Goal: Information Seeking & Learning: Understand process/instructions

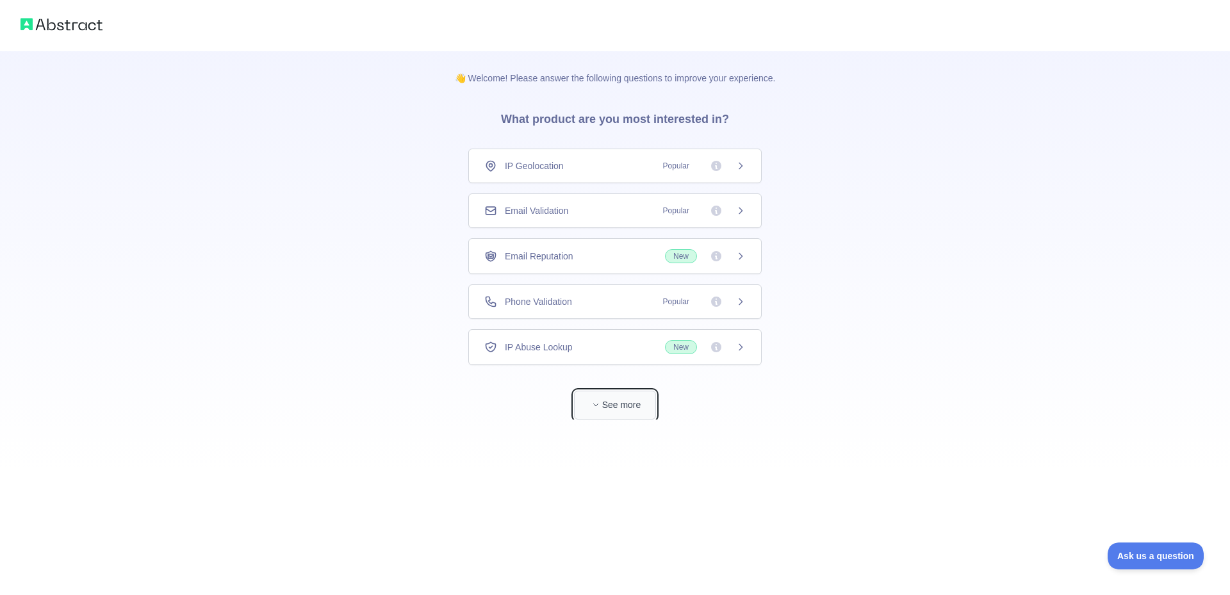
click at [610, 407] on button "See more" at bounding box center [615, 405] width 82 height 29
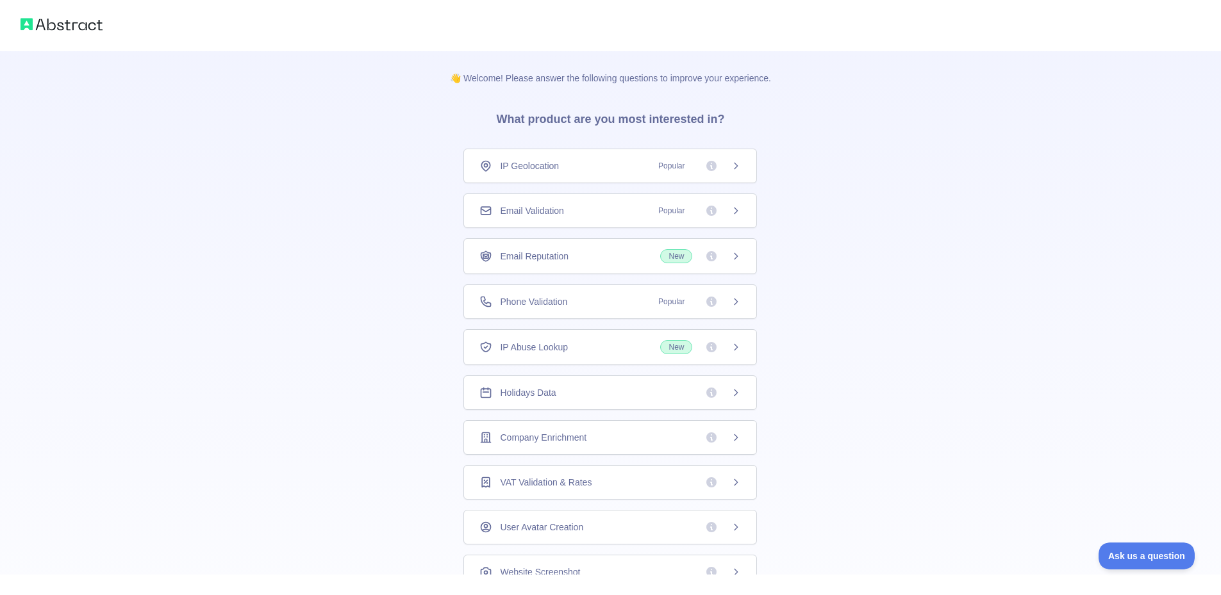
click at [611, 167] on div "IP Geolocation Popular" at bounding box center [609, 166] width 261 height 13
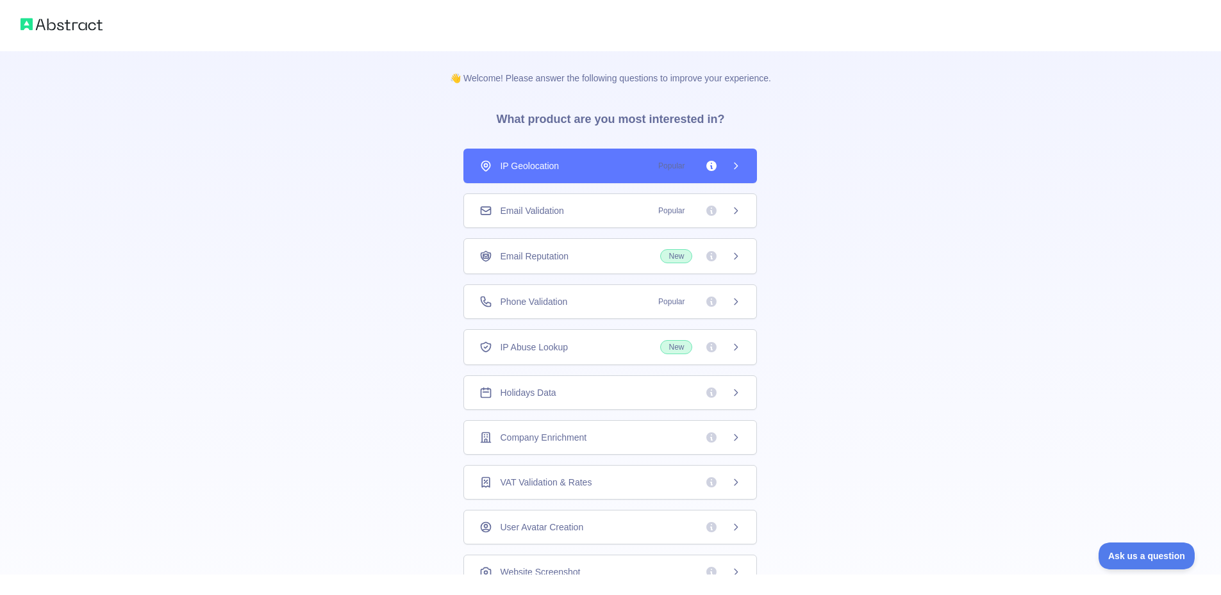
click at [603, 213] on div "Email Validation Popular" at bounding box center [609, 210] width 261 height 13
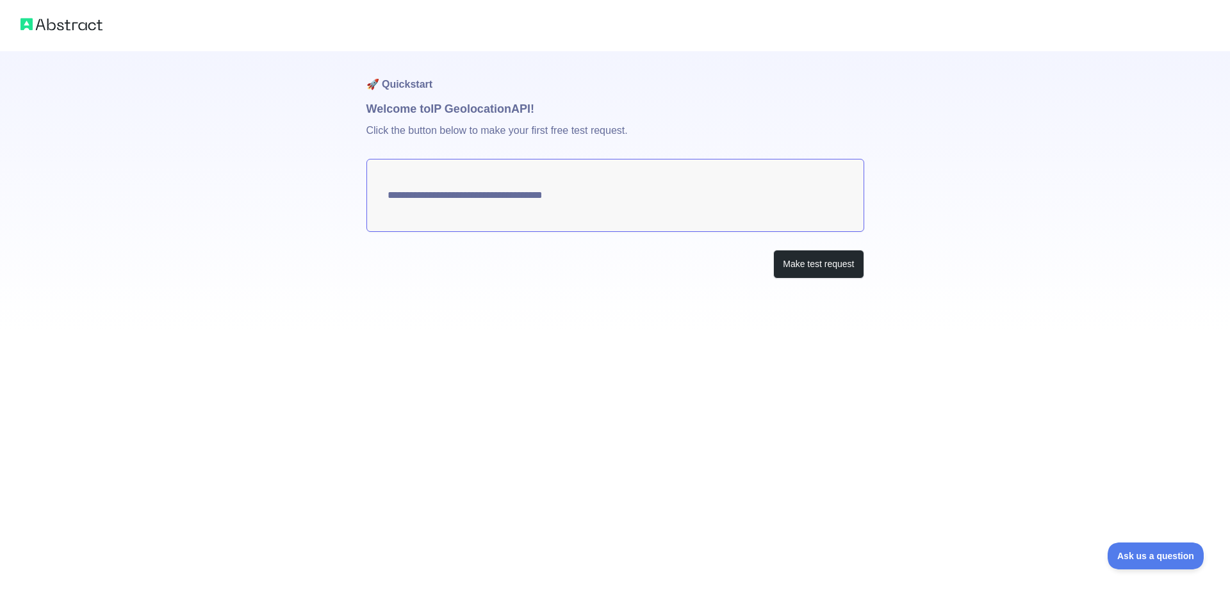
type textarea "**********"
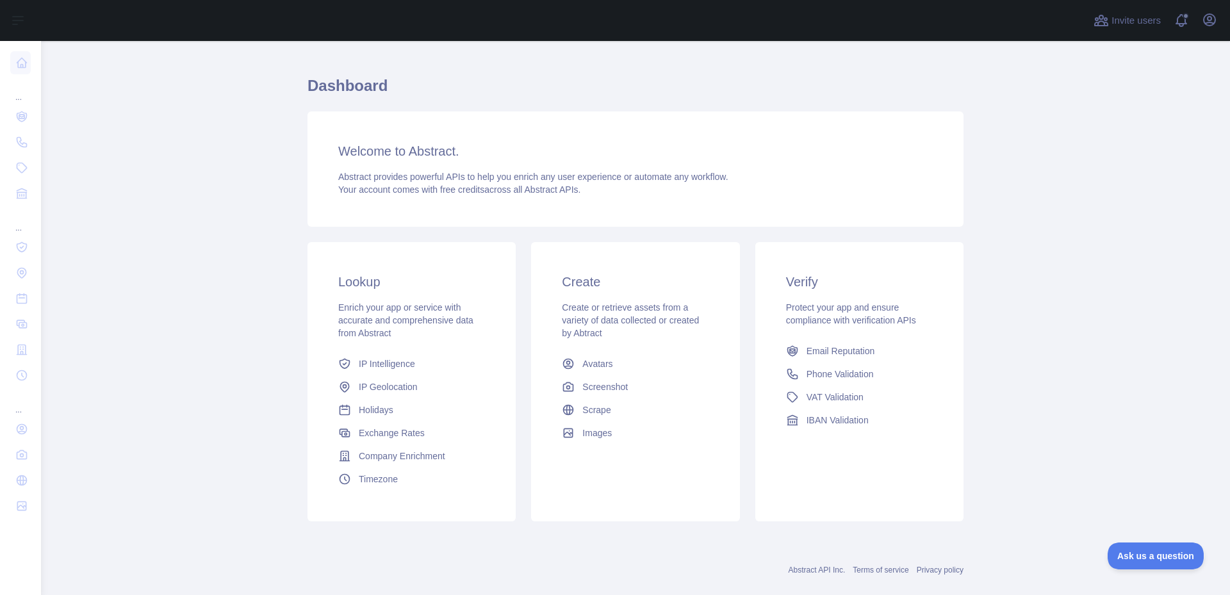
scroll to position [43, 0]
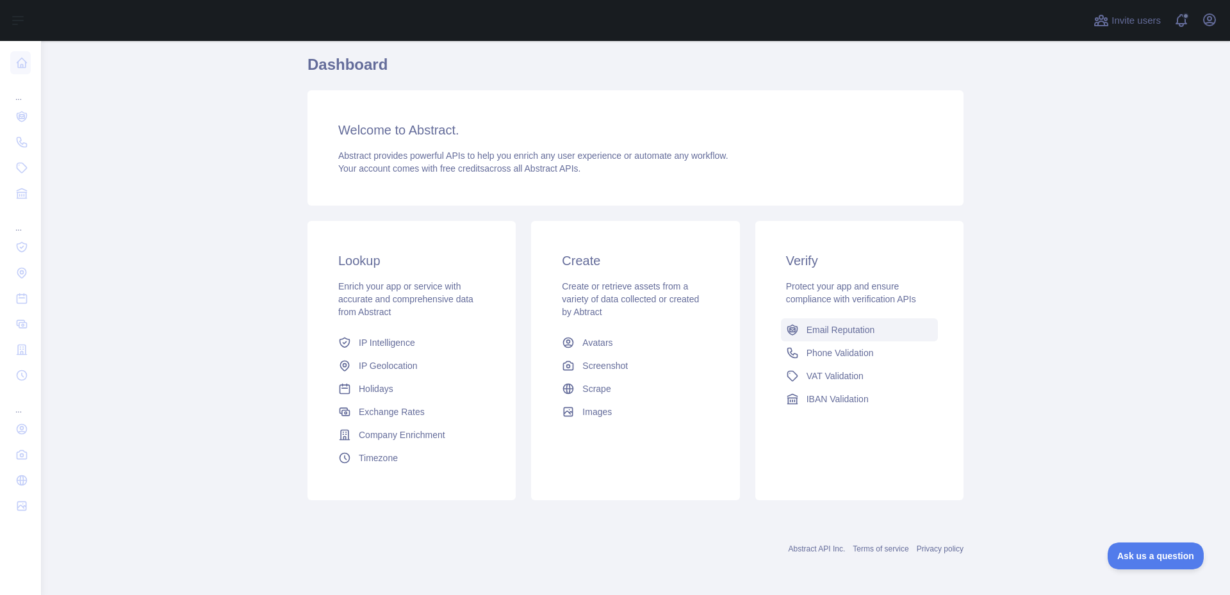
click at [876, 334] on link "Email Reputation" at bounding box center [859, 329] width 157 height 23
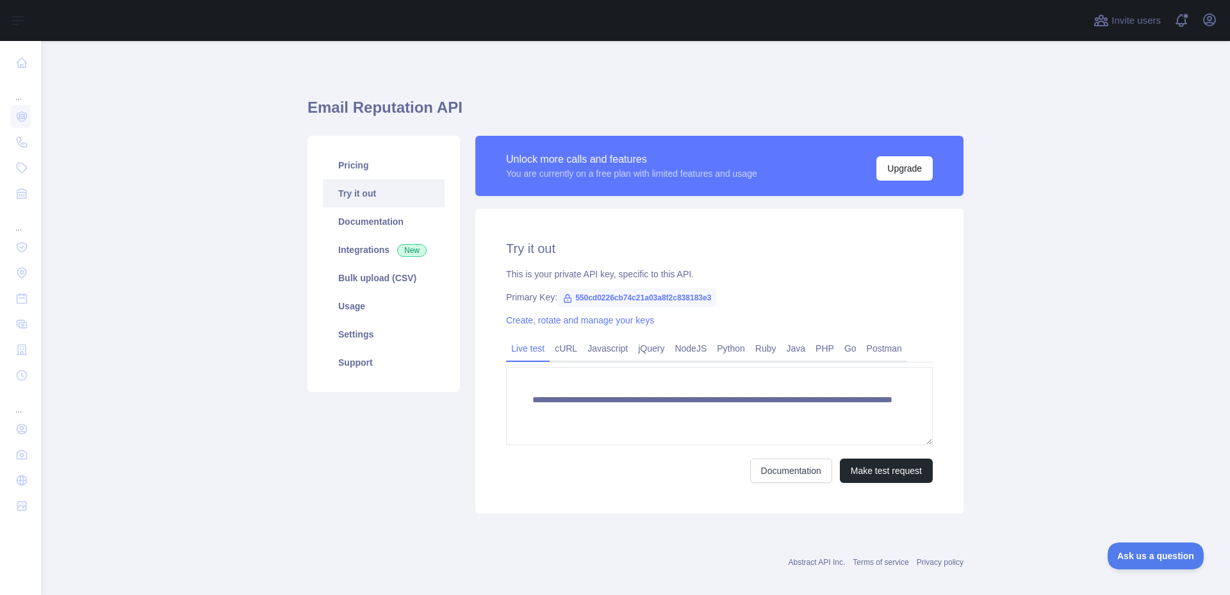
click at [565, 299] on icon at bounding box center [568, 299] width 7 height 8
click at [604, 299] on span "550cd0226cb74c21a03a8f2c838183e3" at bounding box center [637, 297] width 159 height 19
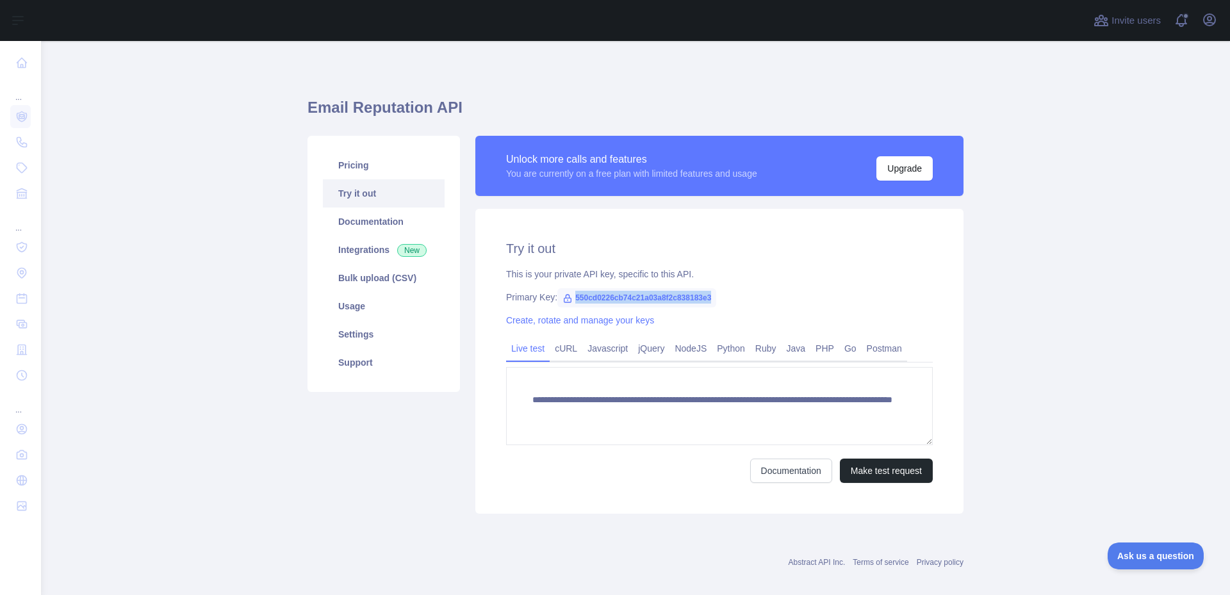
drag, startPoint x: 710, startPoint y: 301, endPoint x: 730, endPoint y: 298, distance: 20.1
click at [562, 300] on div "Primary Key: 550cd0226cb74c21a03a8f2c838183e3" at bounding box center [719, 297] width 427 height 13
copy span "550cd0226cb74c21a03a8f2c838183e3"
click at [716, 347] on link "Python" at bounding box center [731, 348] width 38 height 21
click at [735, 349] on link "Python" at bounding box center [731, 348] width 38 height 21
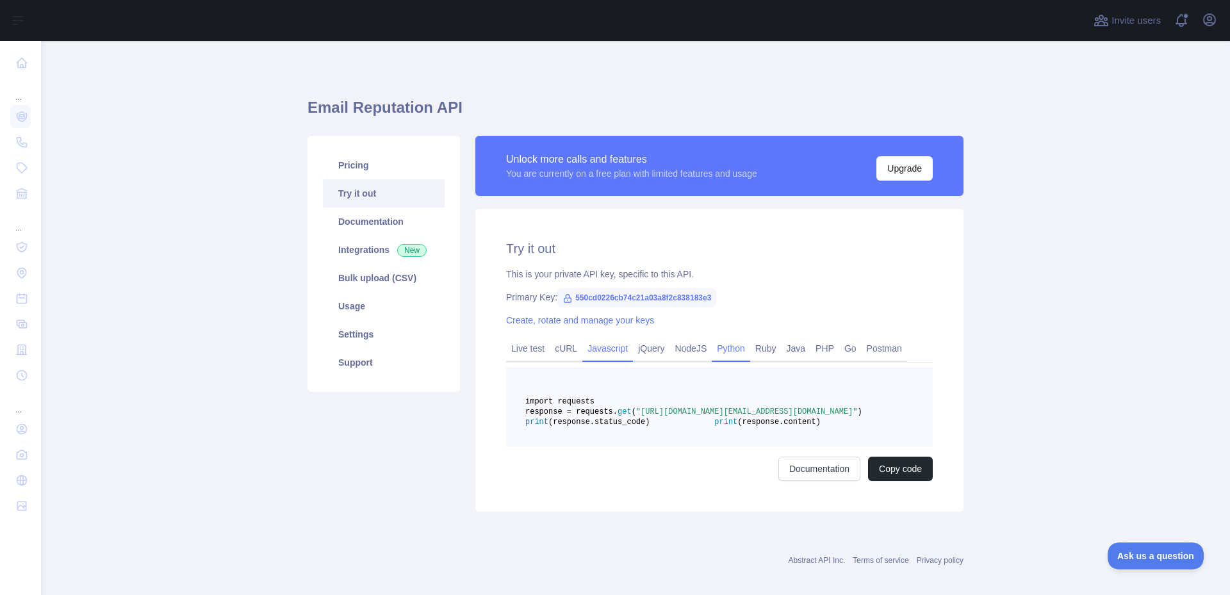
scroll to position [42, 0]
